Goal: Information Seeking & Learning: Understand process/instructions

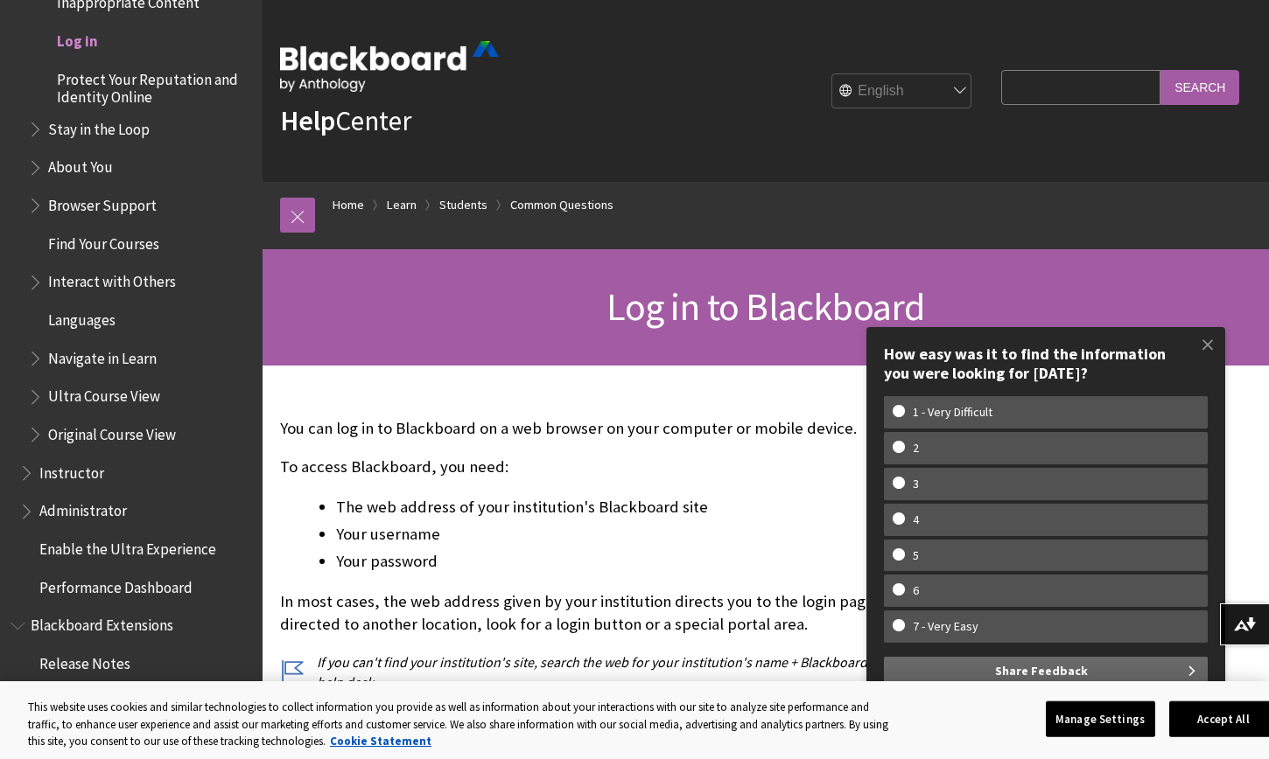
click at [80, 48] on span "Log in" at bounding box center [77, 38] width 41 height 24
click at [1209, 348] on span at bounding box center [1207, 344] width 37 height 37
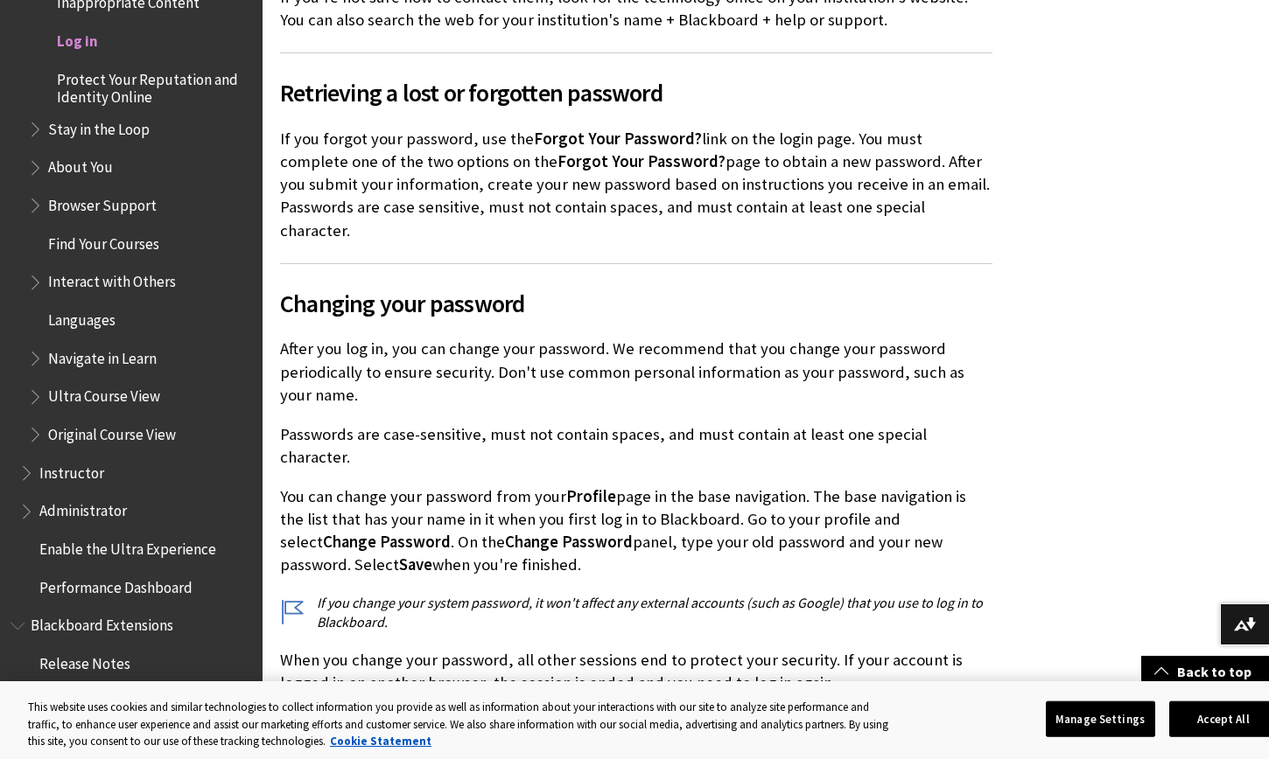
scroll to position [3913, 0]
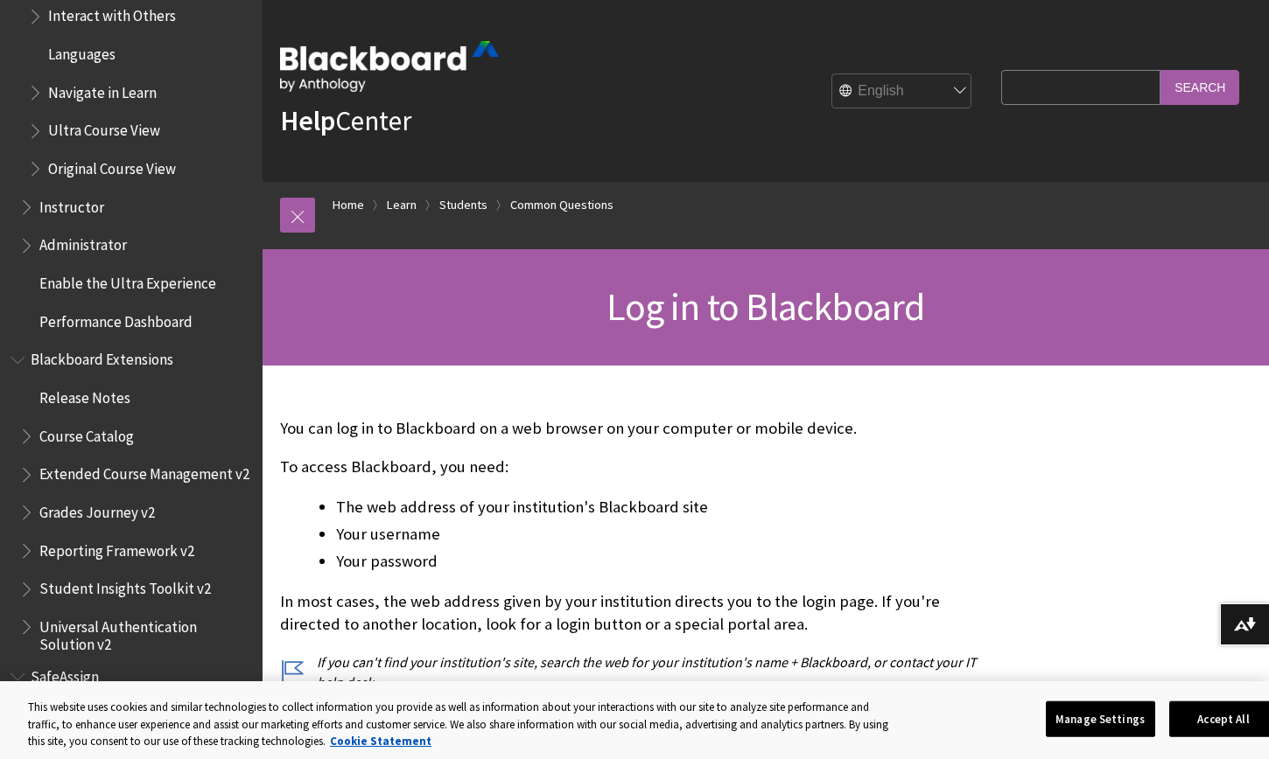
scroll to position [2285, 0]
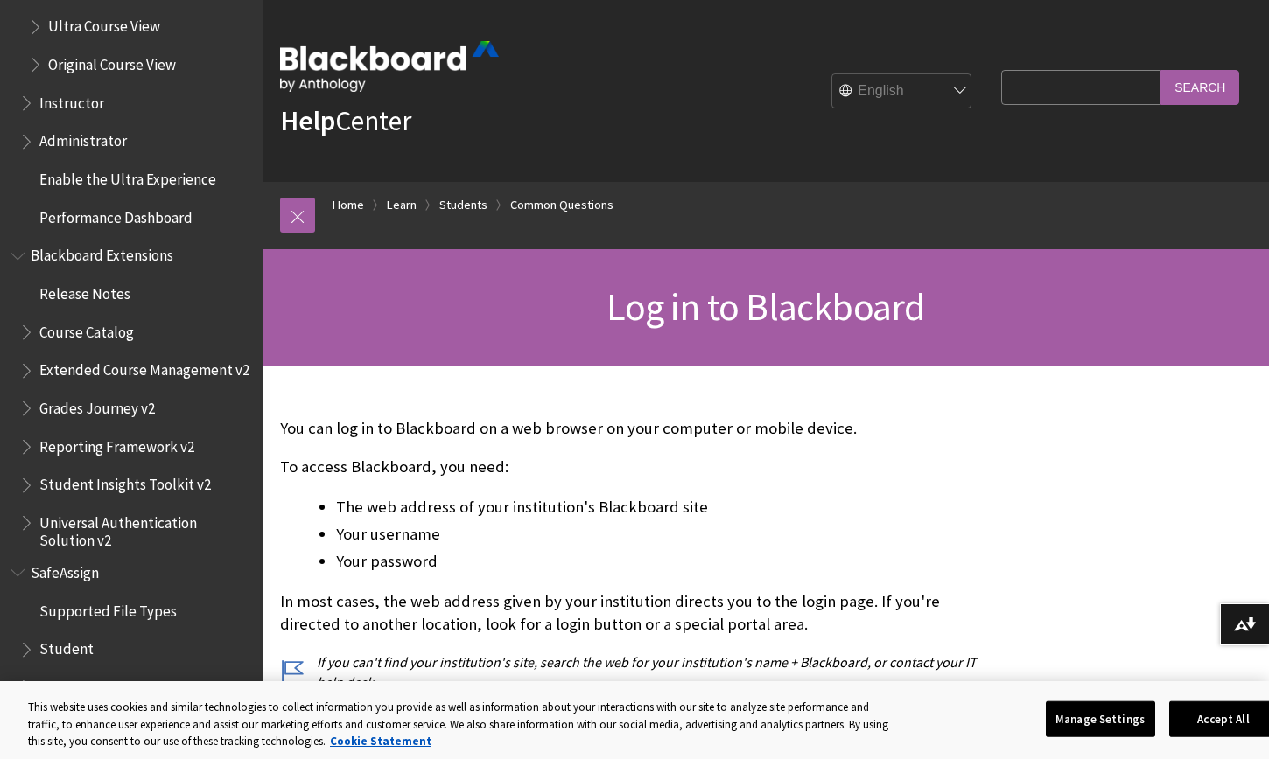
click at [47, 654] on span "Student" at bounding box center [66, 647] width 54 height 24
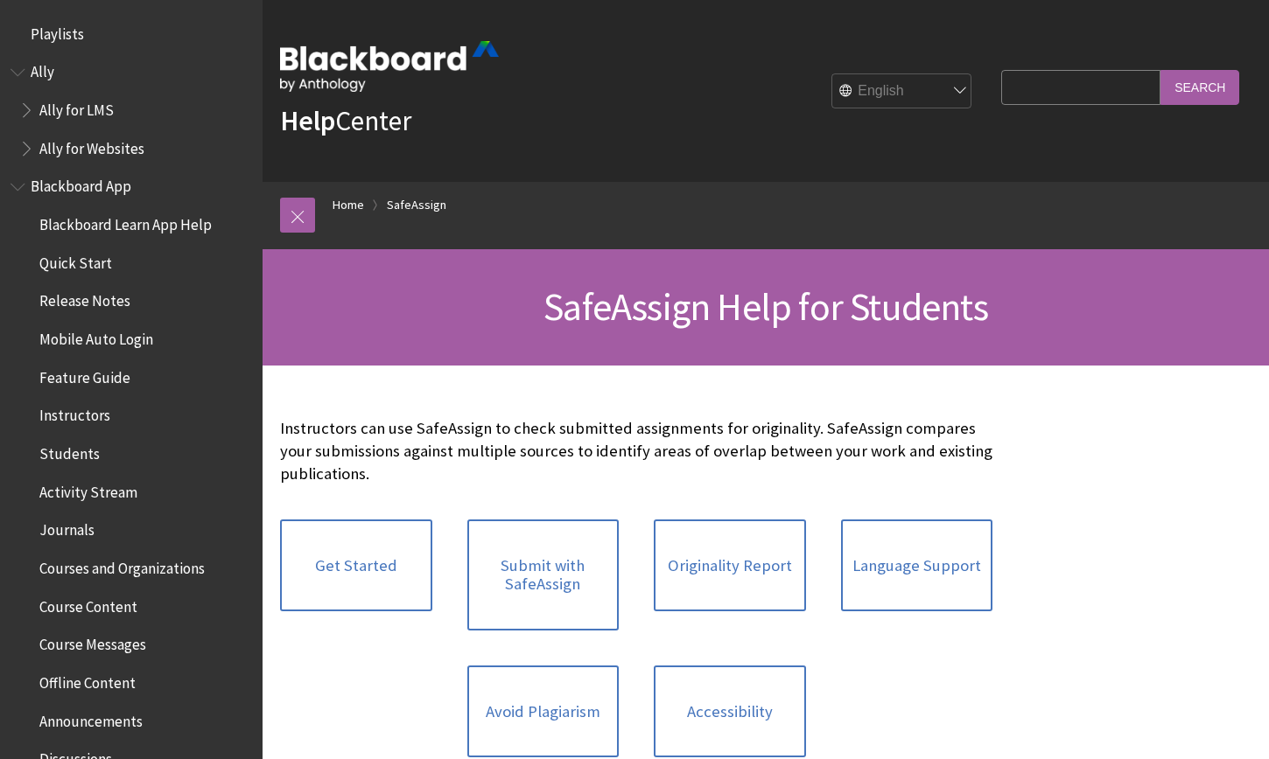
scroll to position [1891, 0]
